Goal: Obtain resource: Download file/media

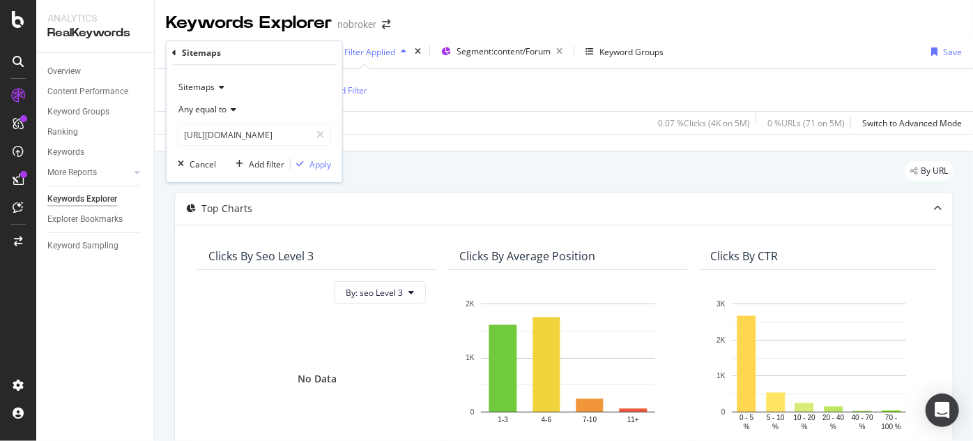
scroll to position [151, 0]
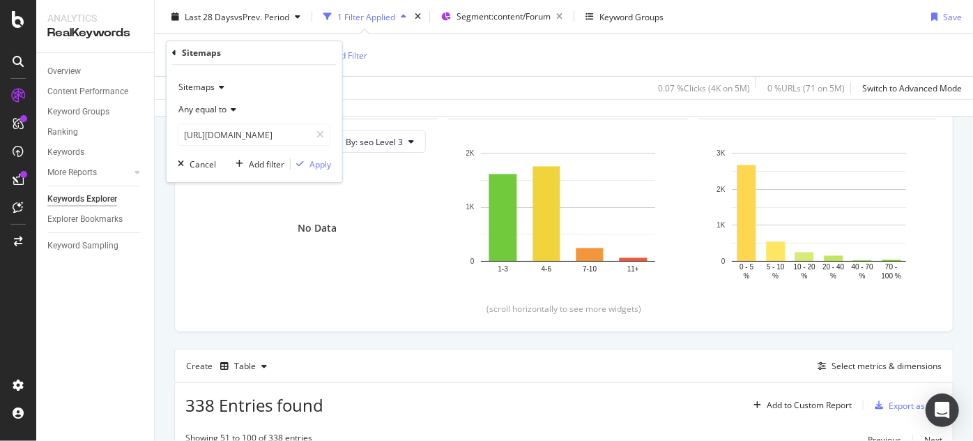
click at [558, 86] on div "Apply Clear Save 0.07 % Clicks ( 4K on 5M ) 0 % URLs ( 71 on 5M ) Switch to Adv…" at bounding box center [564, 87] width 818 height 23
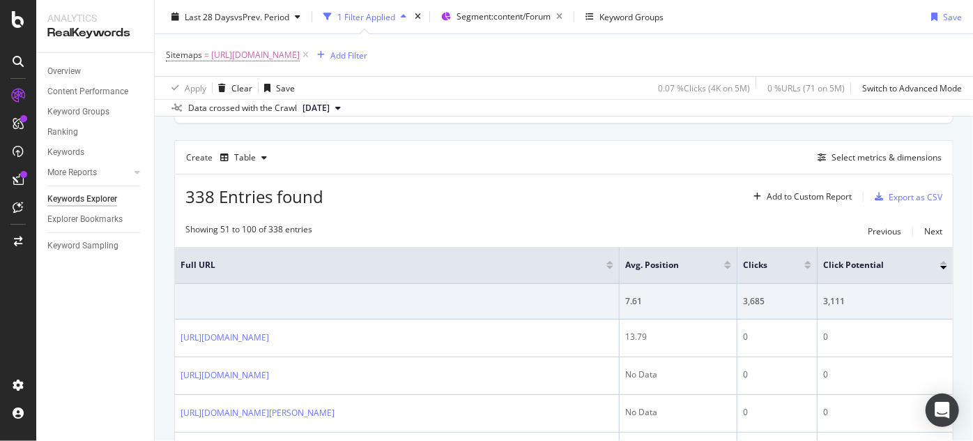
scroll to position [355, 0]
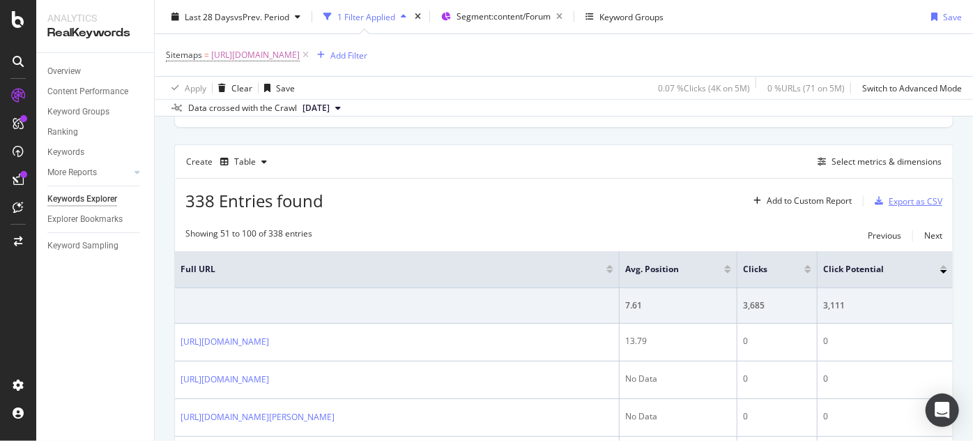
click at [894, 198] on div "Export as CSV" at bounding box center [916, 201] width 54 height 12
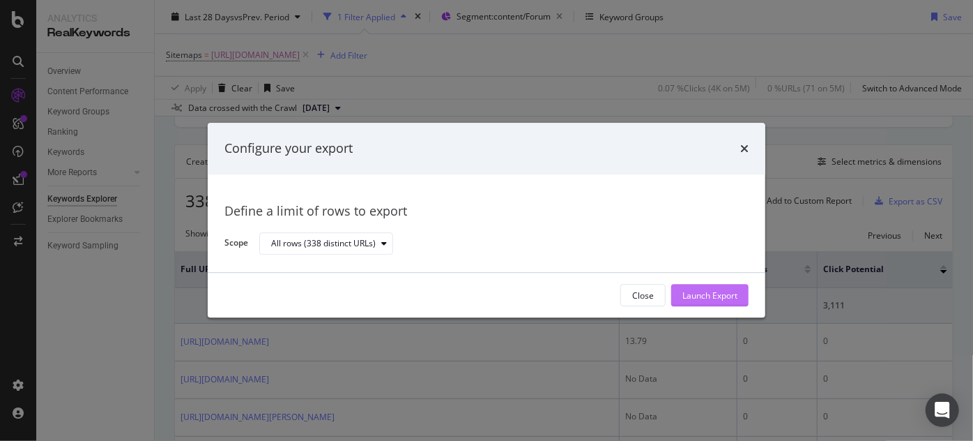
click at [725, 289] on div "Launch Export" at bounding box center [709, 295] width 55 height 21
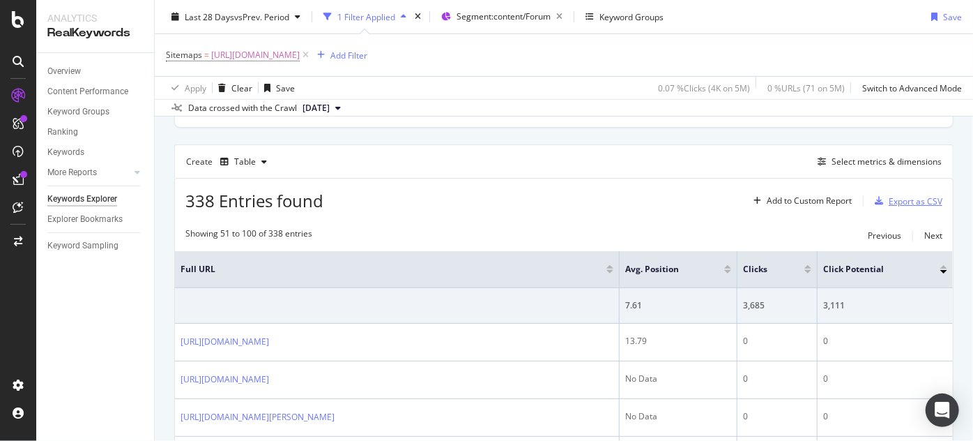
scroll to position [353, 0]
click at [300, 49] on span "[URL][DOMAIN_NAME]" at bounding box center [255, 55] width 89 height 20
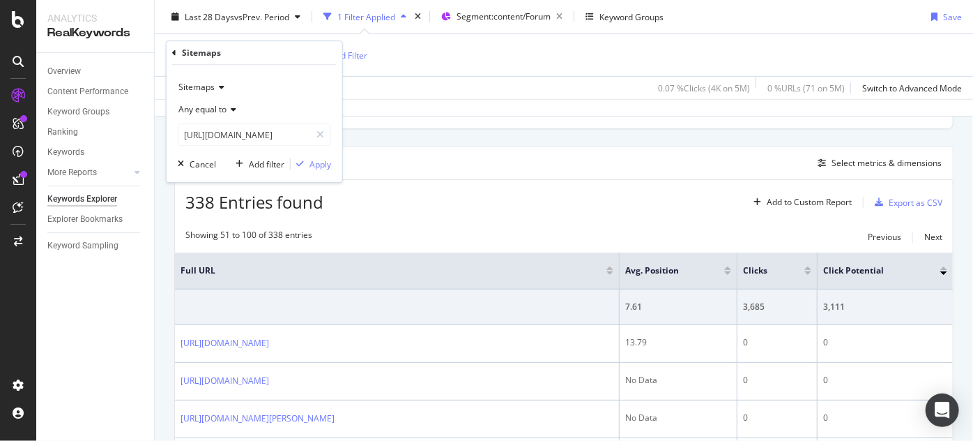
click at [414, 79] on div "Apply Clear Save 0.07 % Clicks ( 4K on 5M ) 0 % URLs ( 71 on 5M ) Switch to Adv…" at bounding box center [564, 87] width 818 height 23
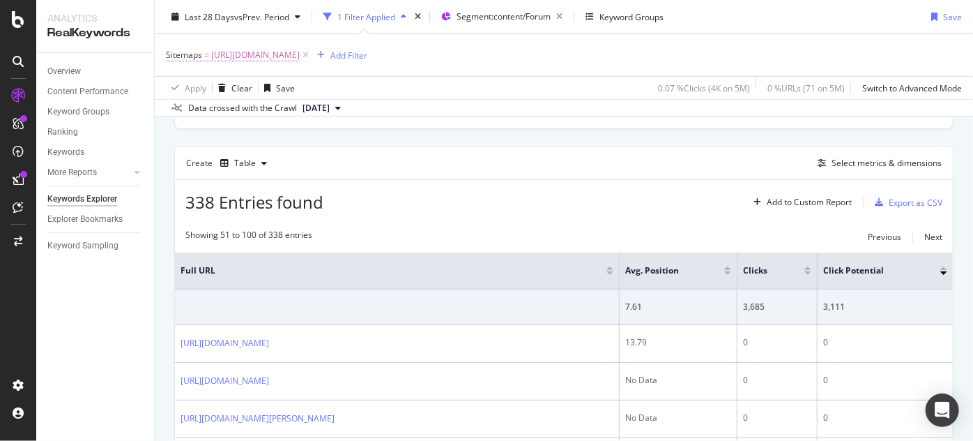
click at [300, 60] on span "[URL][DOMAIN_NAME]" at bounding box center [255, 55] width 89 height 20
click at [466, 99] on div "Data crossed with the Crawl [DATE]" at bounding box center [564, 107] width 818 height 17
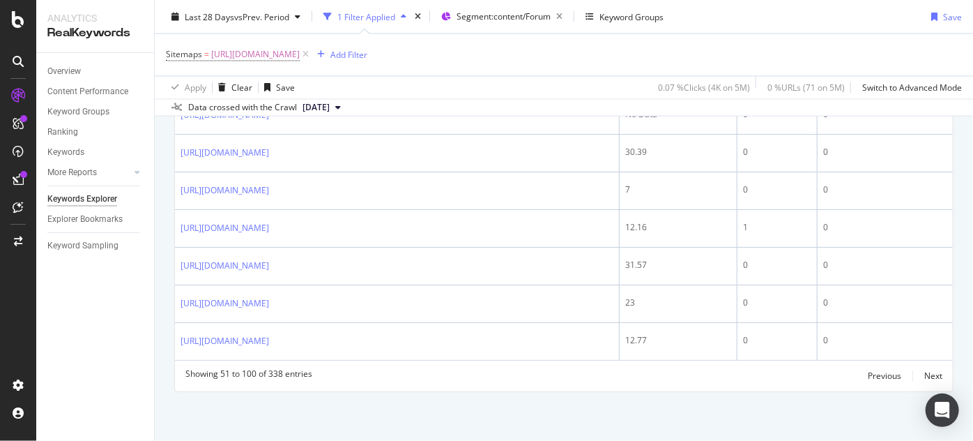
scroll to position [1342, 0]
